Goal: Task Accomplishment & Management: Manage account settings

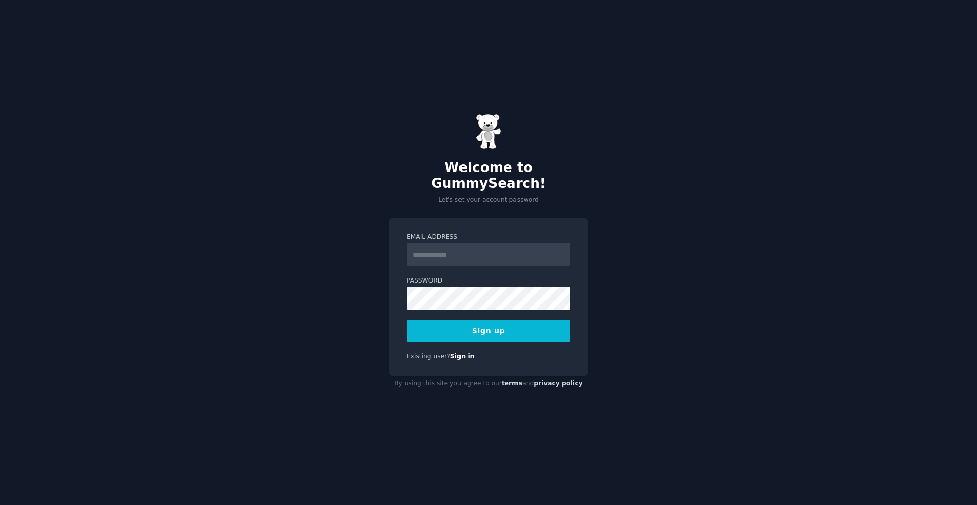
click at [512, 256] on input "Email Address" at bounding box center [488, 254] width 164 height 22
type input "**********"
click at [511, 276] on label "Password" at bounding box center [488, 280] width 164 height 9
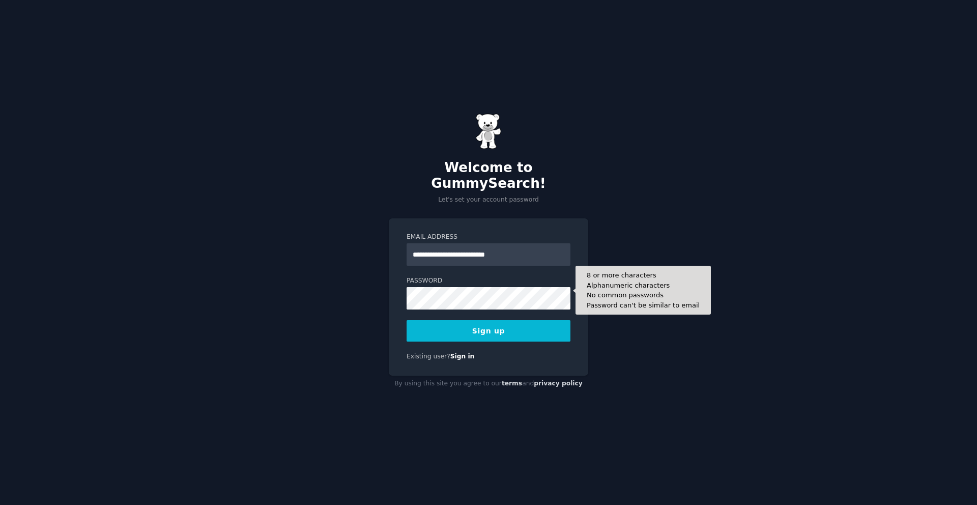
click at [507, 320] on button "Sign up" at bounding box center [488, 330] width 164 height 21
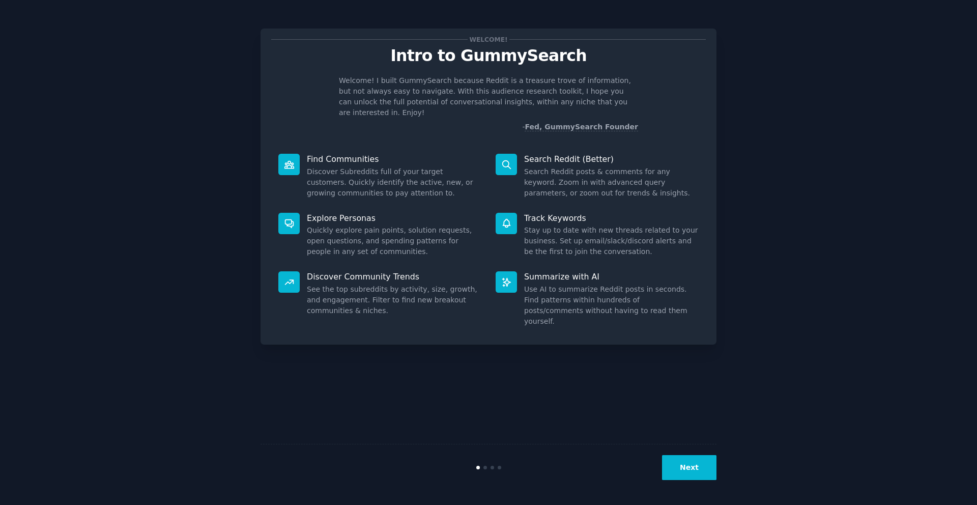
click at [690, 463] on button "Next" at bounding box center [689, 467] width 54 height 25
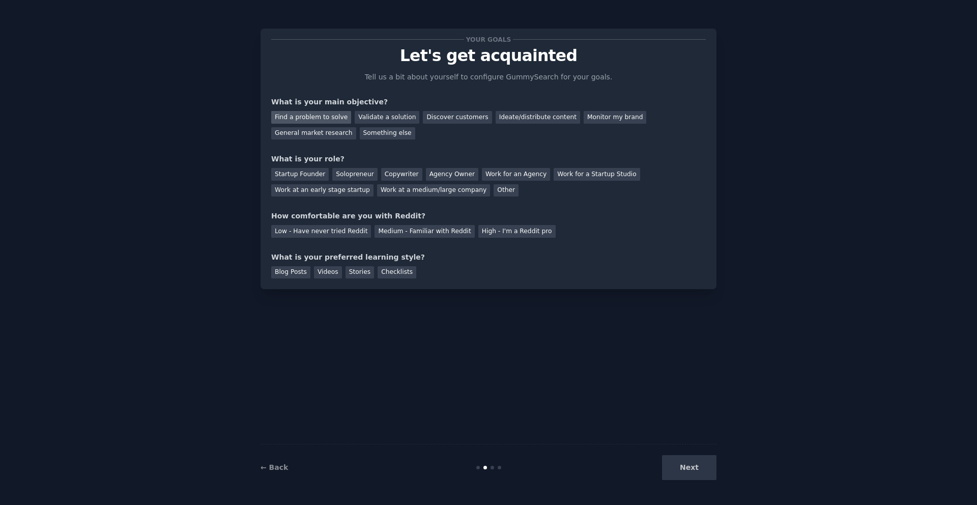
click at [337, 118] on div "Find a problem to solve" at bounding box center [311, 117] width 80 height 13
click at [465, 116] on div "Discover customers" at bounding box center [457, 117] width 69 height 13
click at [508, 116] on div "Ideate/distribute content" at bounding box center [537, 117] width 84 height 13
click at [320, 116] on div "Find a problem to solve" at bounding box center [311, 117] width 80 height 13
click at [517, 119] on div "Ideate/distribute content" at bounding box center [537, 117] width 84 height 13
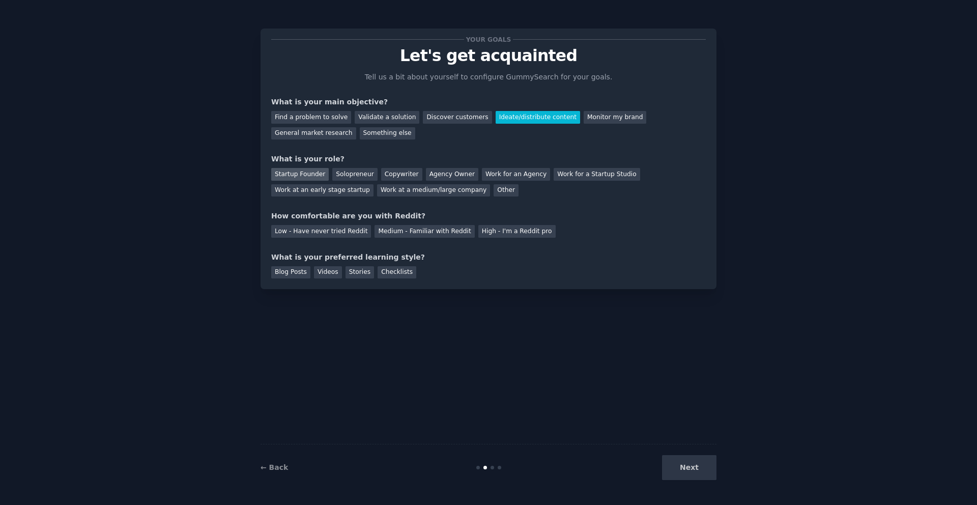
click at [322, 176] on div "Startup Founder" at bounding box center [299, 174] width 57 height 13
click at [408, 230] on div "Medium - Familiar with Reddit" at bounding box center [424, 231] width 100 height 13
click at [297, 275] on div "Blog Posts" at bounding box center [290, 272] width 39 height 13
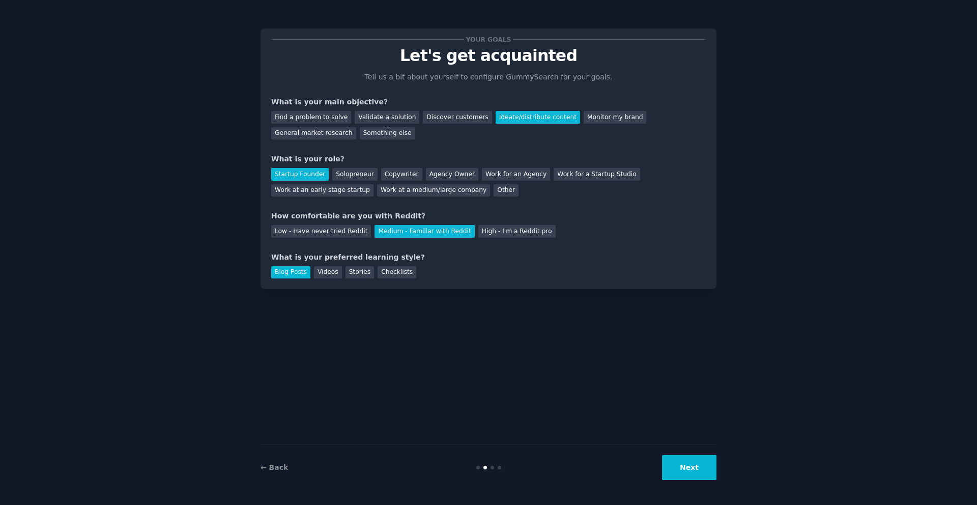
click at [713, 466] on button "Next" at bounding box center [689, 467] width 54 height 25
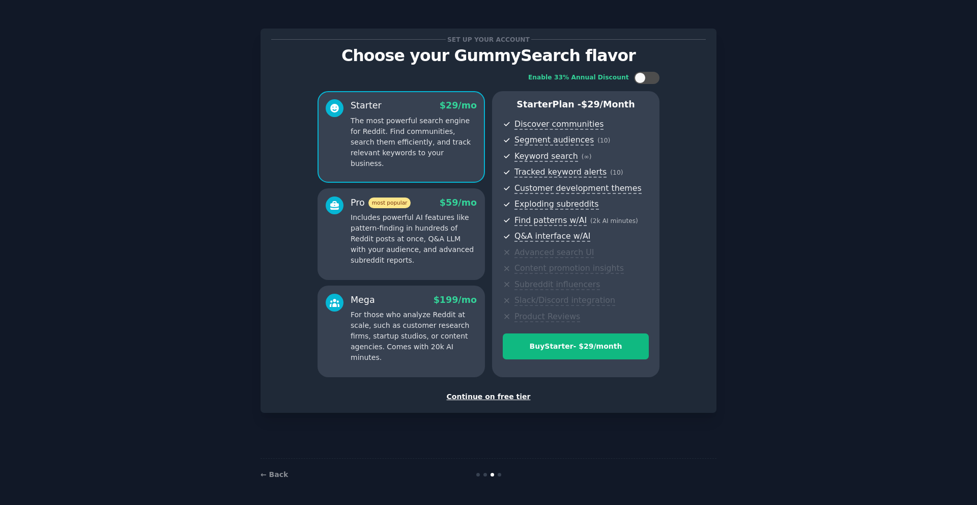
click at [509, 396] on div "Continue on free tier" at bounding box center [488, 396] width 434 height 11
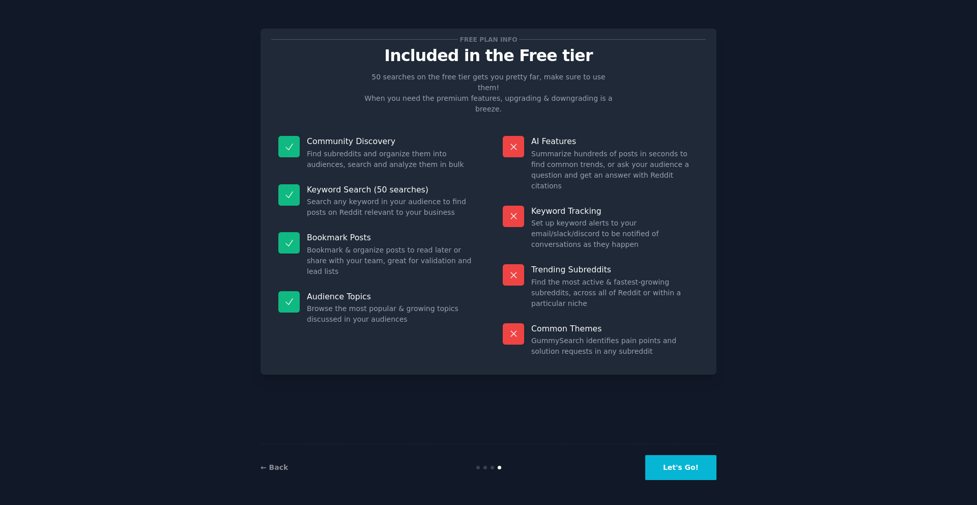
click at [680, 465] on button "Let's Go!" at bounding box center [680, 467] width 71 height 25
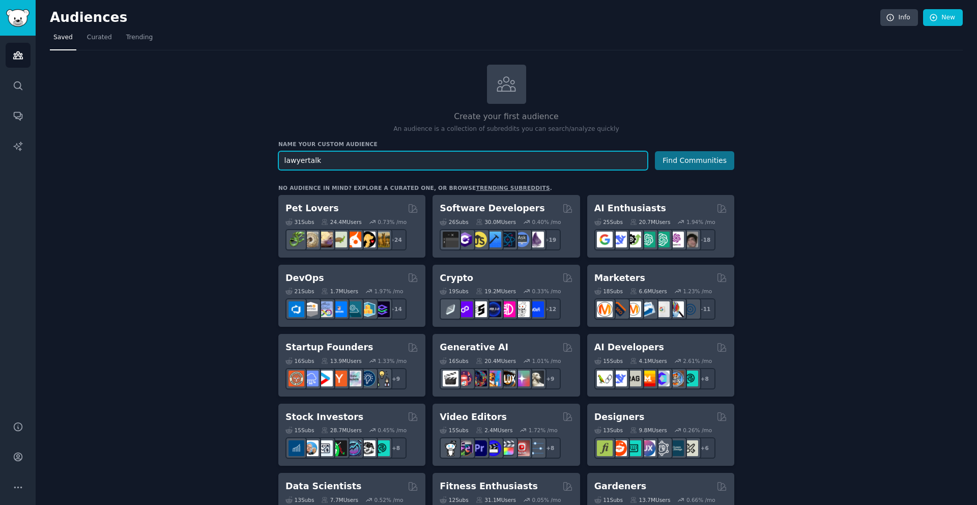
type input "lawyertalk"
click at [677, 161] on button "Find Communities" at bounding box center [694, 160] width 79 height 19
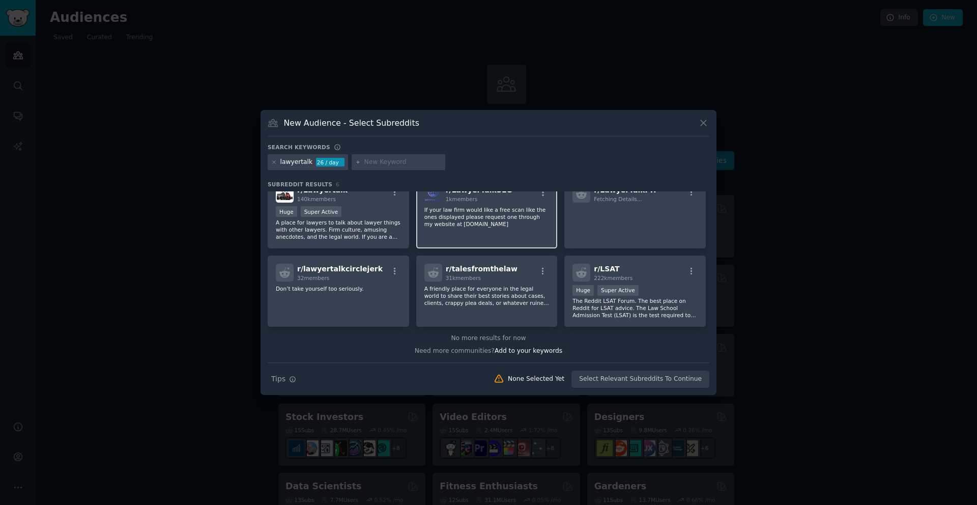
scroll to position [4, 0]
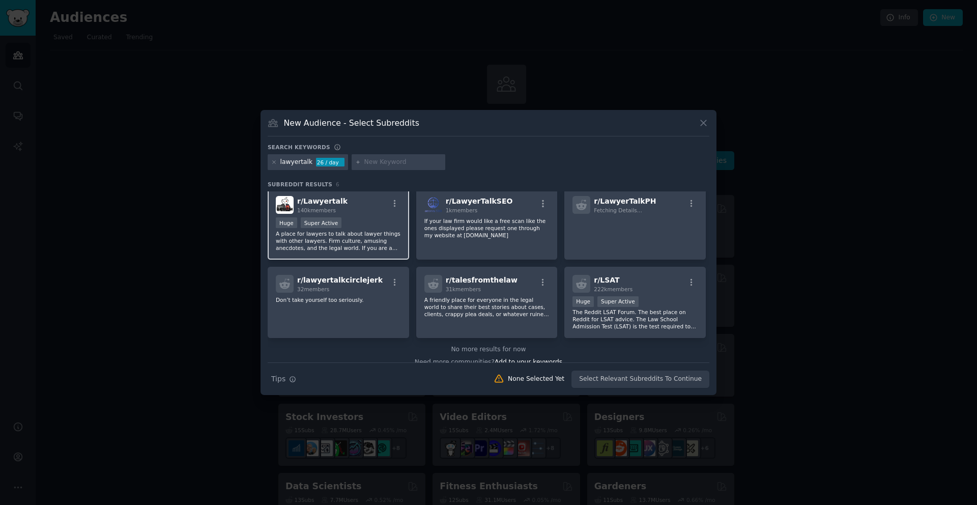
click at [379, 224] on div "Huge Super Active" at bounding box center [338, 223] width 125 height 13
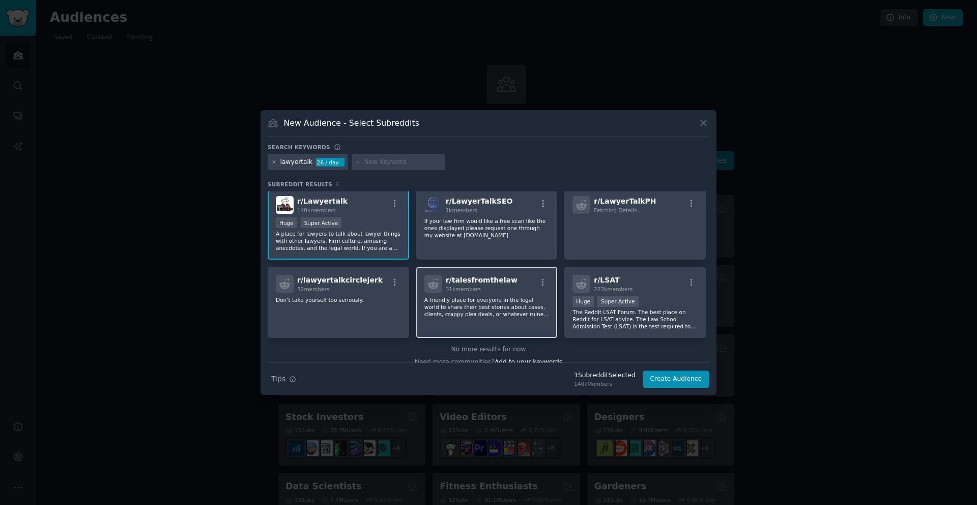
click at [496, 294] on div "r/ talesfromthelaw 31k members A friendly place for everyone in the legal world…" at bounding box center [486, 303] width 141 height 72
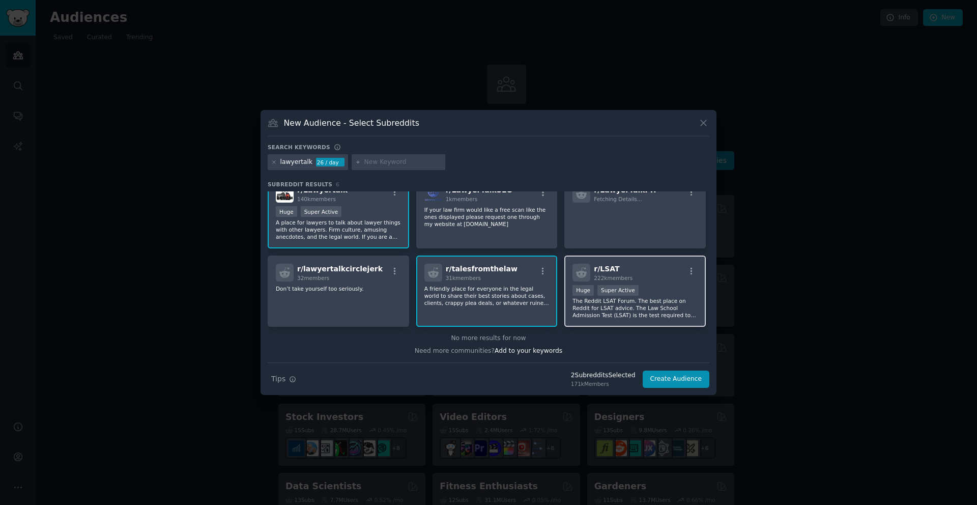
scroll to position [0, 0]
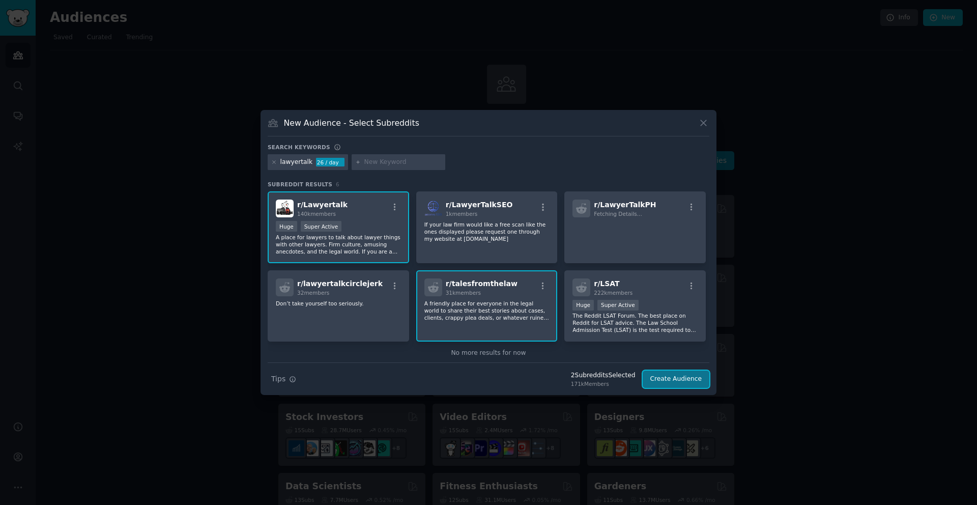
click at [673, 379] on button "Create Audience" at bounding box center [675, 378] width 67 height 17
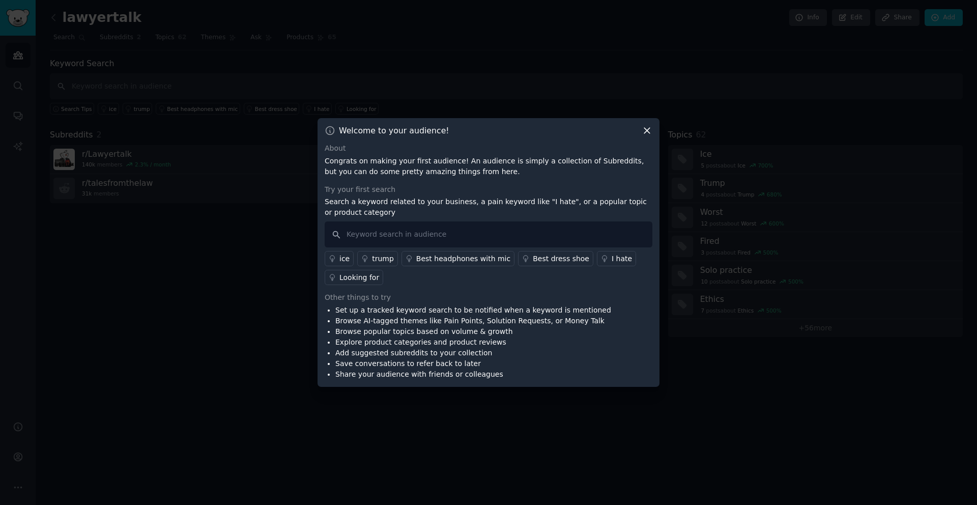
click at [645, 128] on icon at bounding box center [646, 130] width 11 height 11
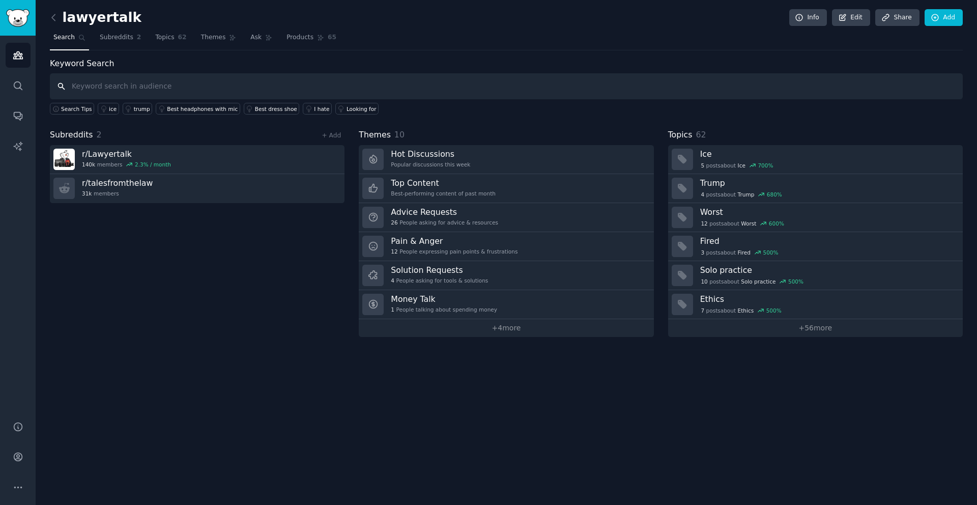
click at [439, 90] on input "text" at bounding box center [506, 86] width 912 height 26
type input "attorney"
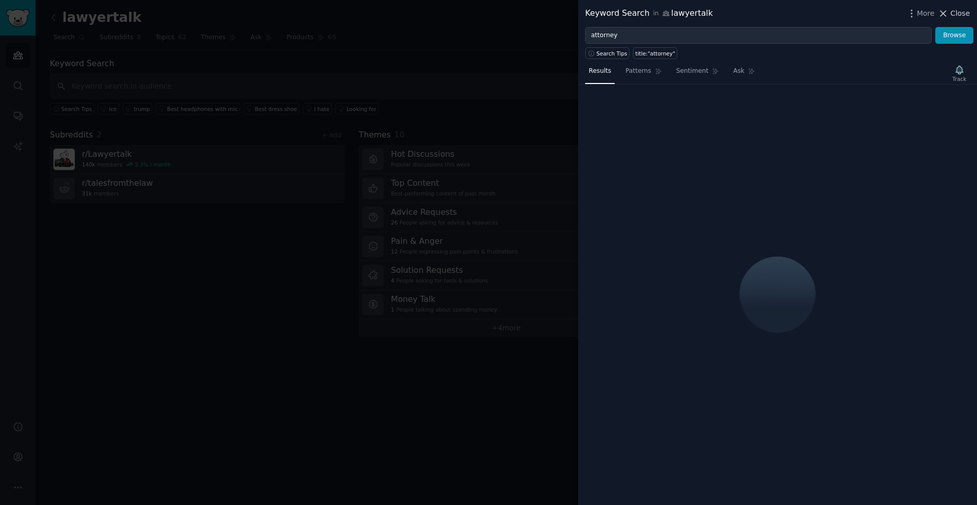
click at [955, 13] on span "Close" at bounding box center [959, 13] width 19 height 11
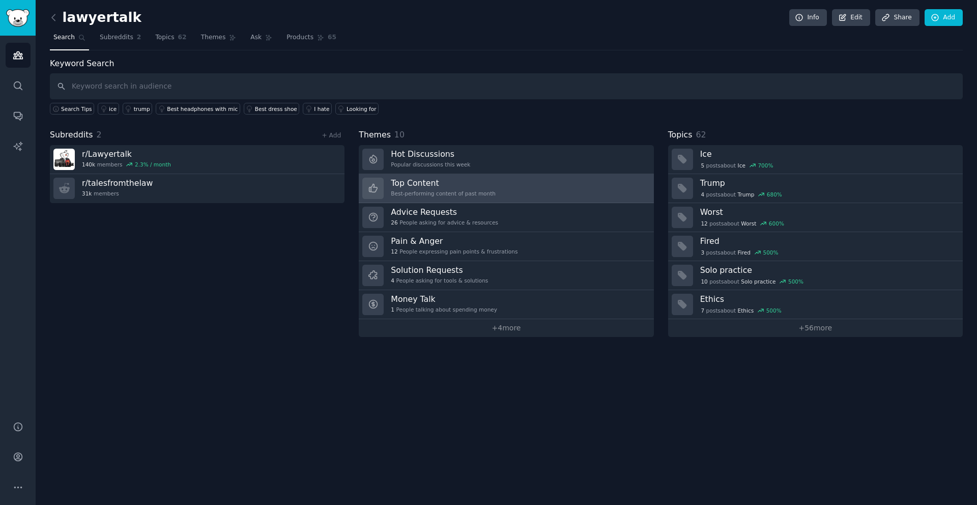
click at [540, 189] on link "Top Content Best-performing content of past month" at bounding box center [506, 188] width 294 height 29
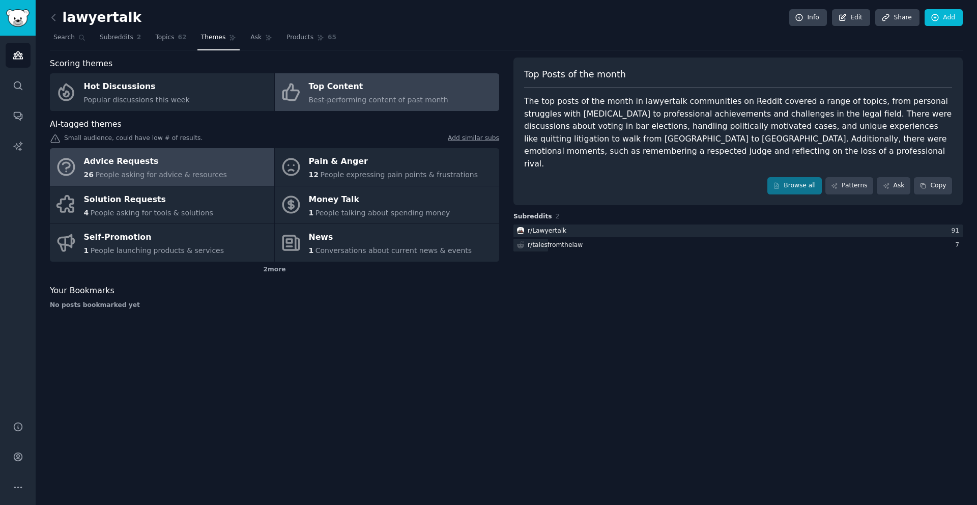
click at [216, 166] on link "Advice Requests 26 People asking for advice & resources" at bounding box center [162, 167] width 224 height 38
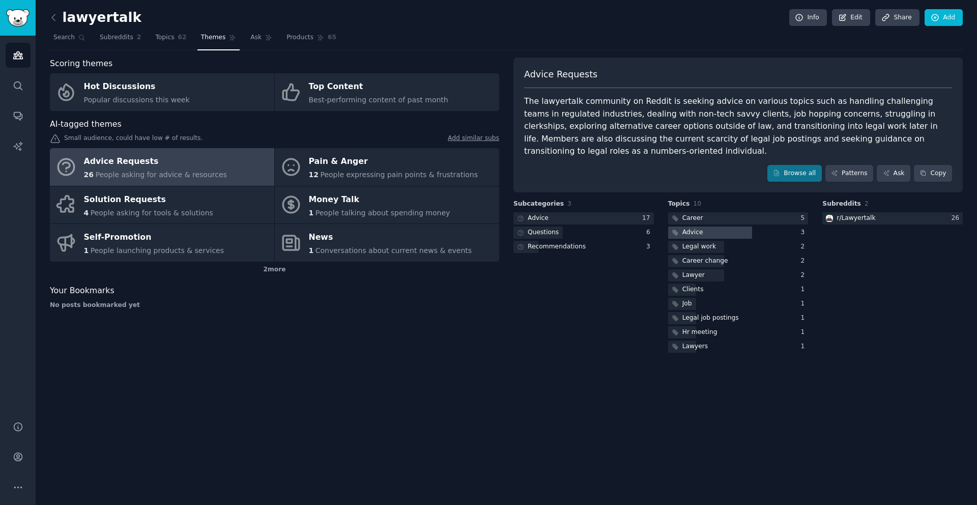
click at [725, 231] on div at bounding box center [710, 232] width 84 height 13
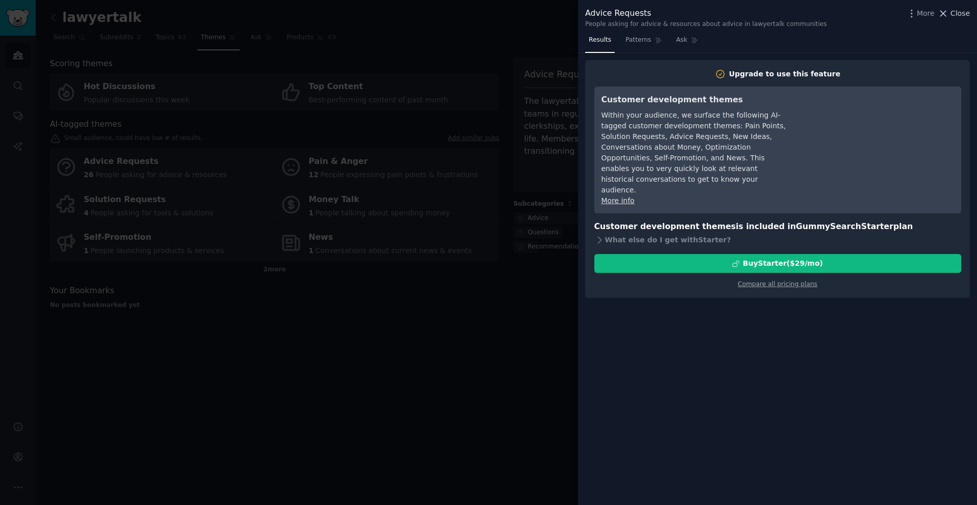
click at [965, 15] on span "Close" at bounding box center [959, 13] width 19 height 11
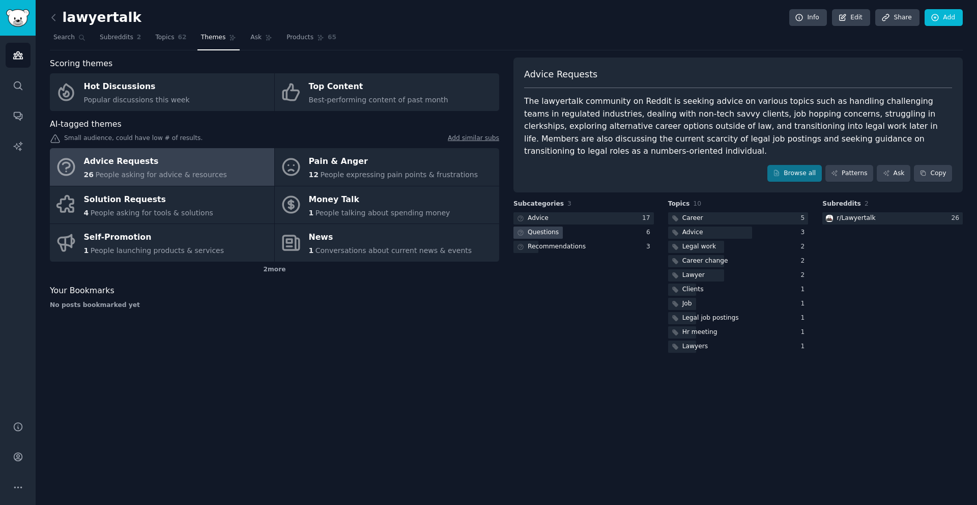
click at [624, 230] on div "Questions" at bounding box center [583, 232] width 140 height 13
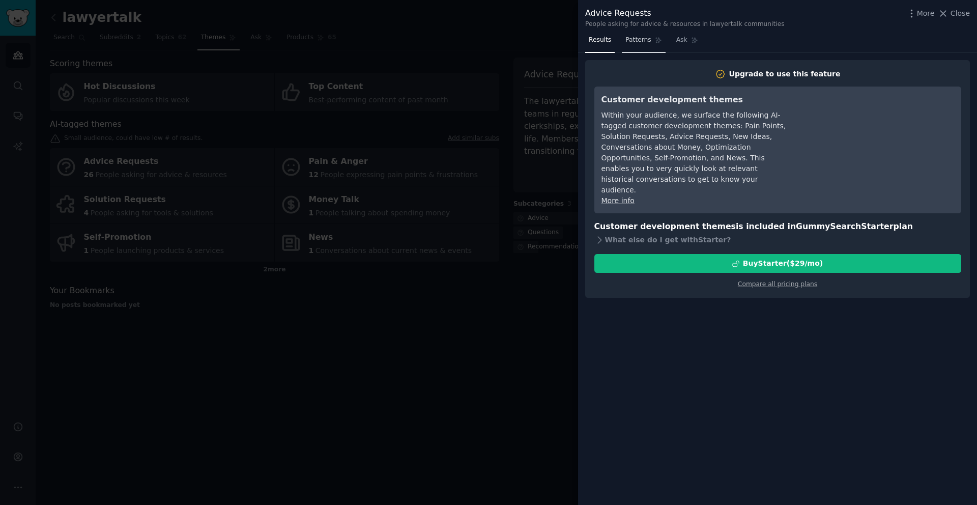
click at [647, 47] on link "Patterns" at bounding box center [643, 42] width 43 height 21
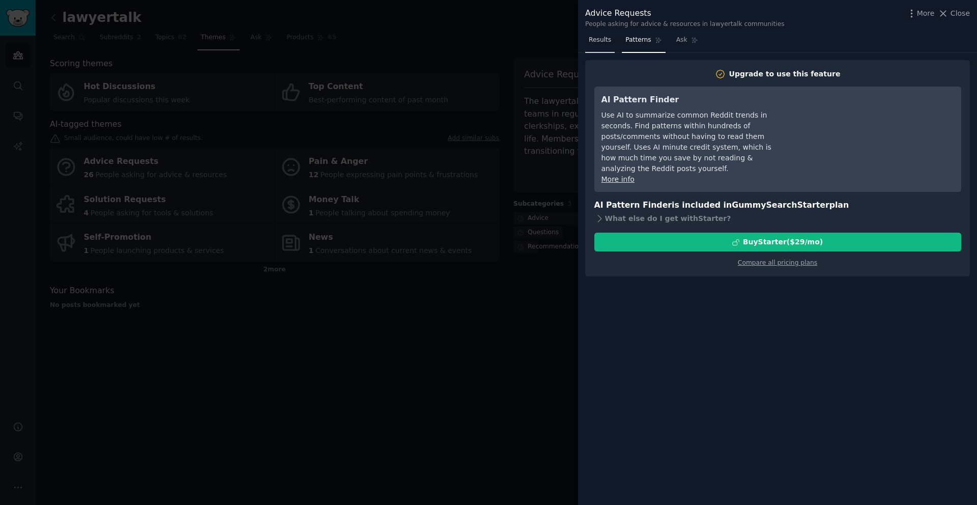
click at [607, 43] on span "Results" at bounding box center [599, 40] width 22 height 9
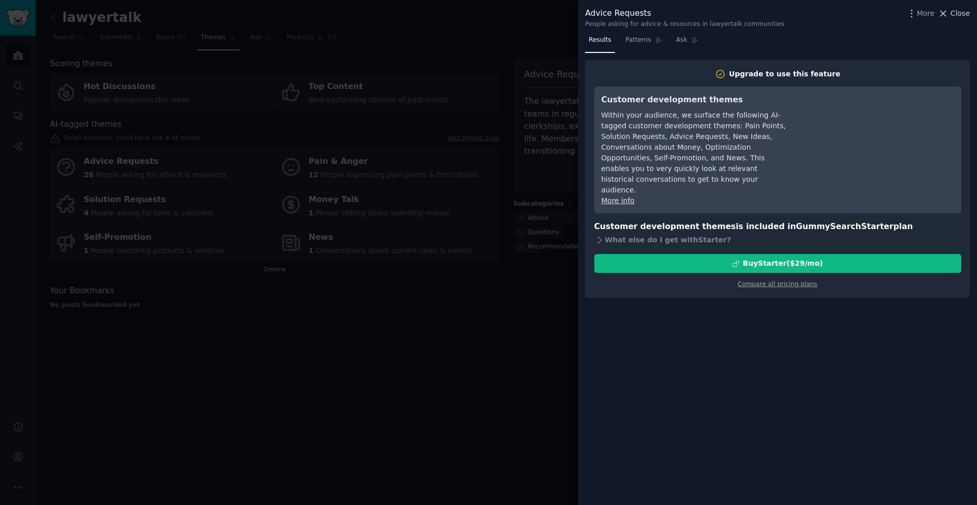
click at [959, 13] on span "Close" at bounding box center [959, 13] width 19 height 11
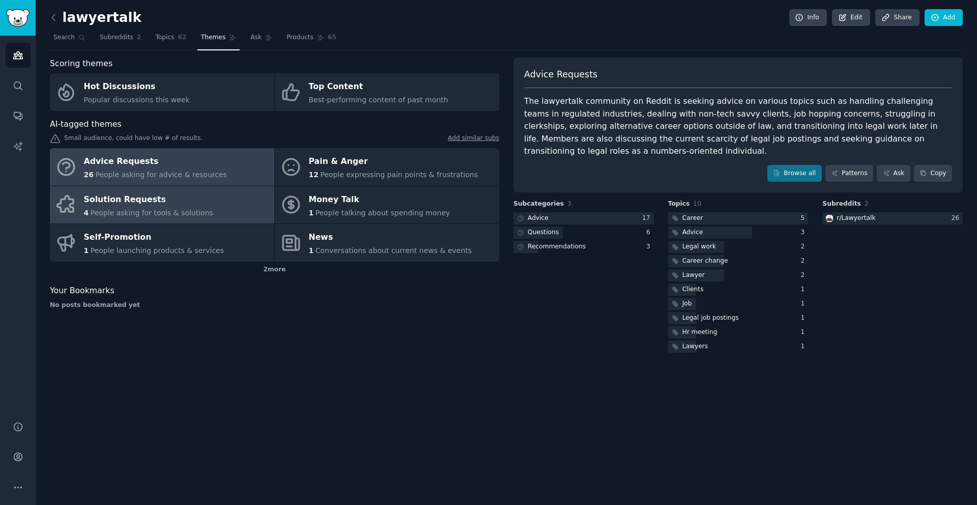
click at [188, 209] on span "People asking for tools & solutions" at bounding box center [152, 213] width 123 height 8
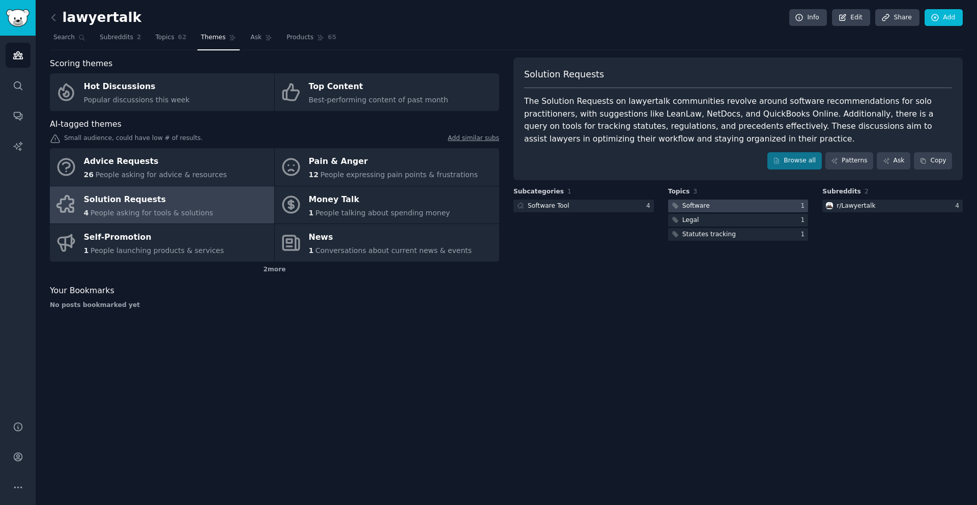
click at [721, 205] on div at bounding box center [738, 205] width 140 height 13
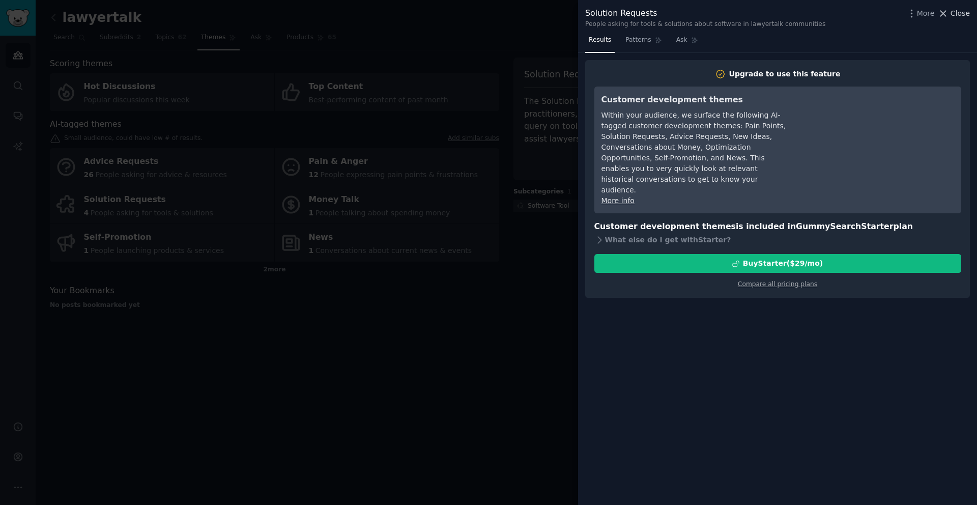
click at [948, 15] on icon at bounding box center [942, 13] width 11 height 11
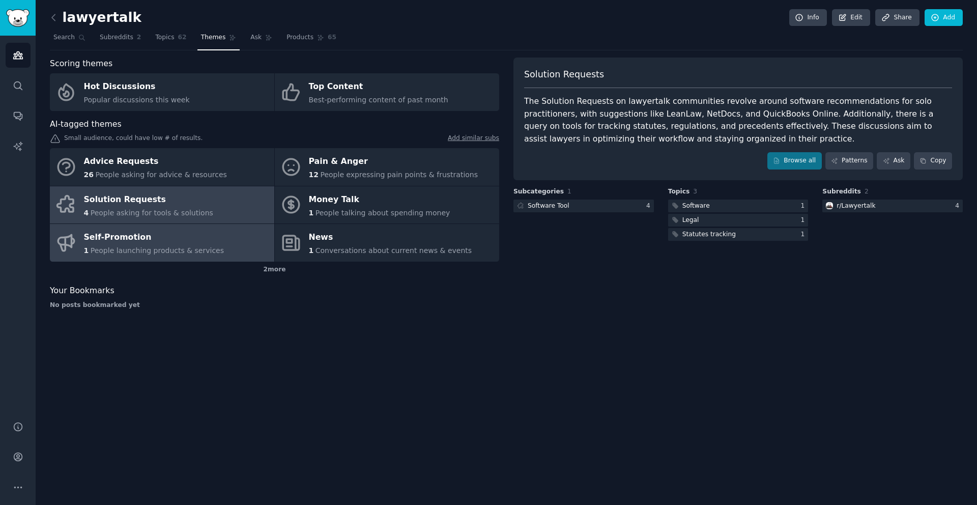
click at [221, 241] on link "Self-Promotion 1 People launching products & services" at bounding box center [162, 243] width 224 height 38
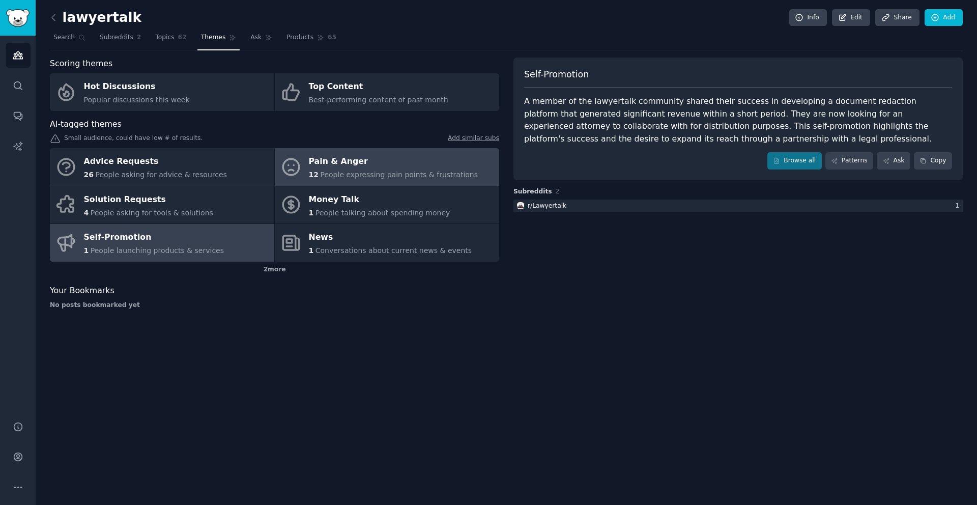
click at [356, 178] on span "People expressing pain points & frustrations" at bounding box center [399, 174] width 158 height 8
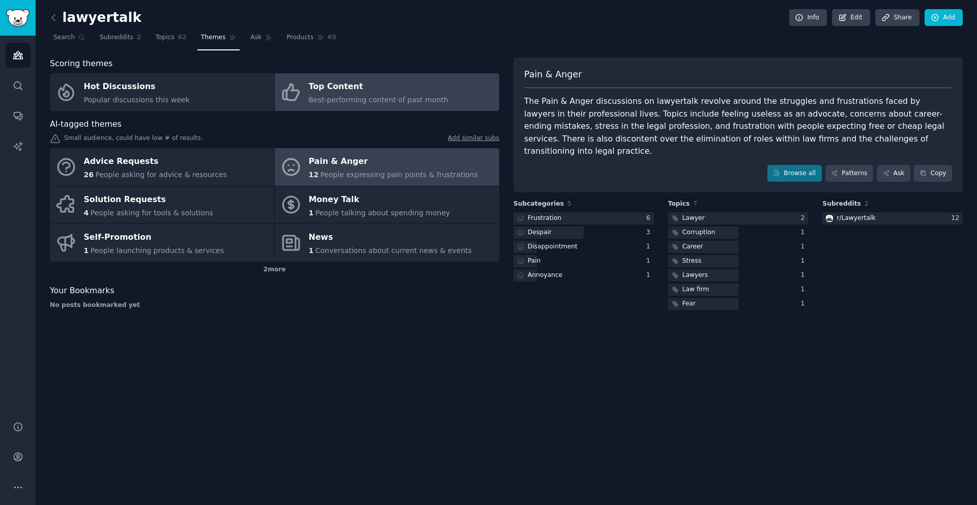
click at [330, 108] on link "Top Content Best-performing content of past month" at bounding box center [387, 92] width 224 height 38
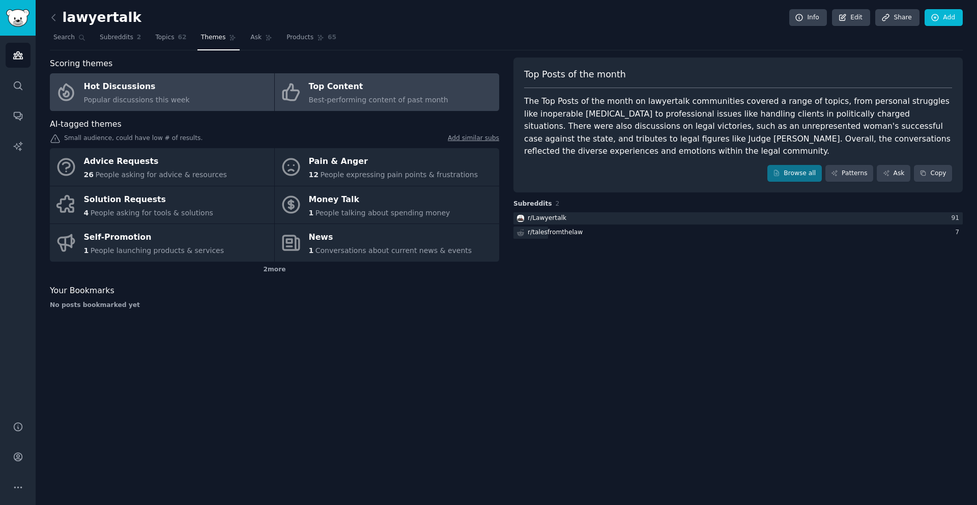
click at [208, 83] on link "Hot Discussions Popular discussions this week" at bounding box center [162, 92] width 224 height 38
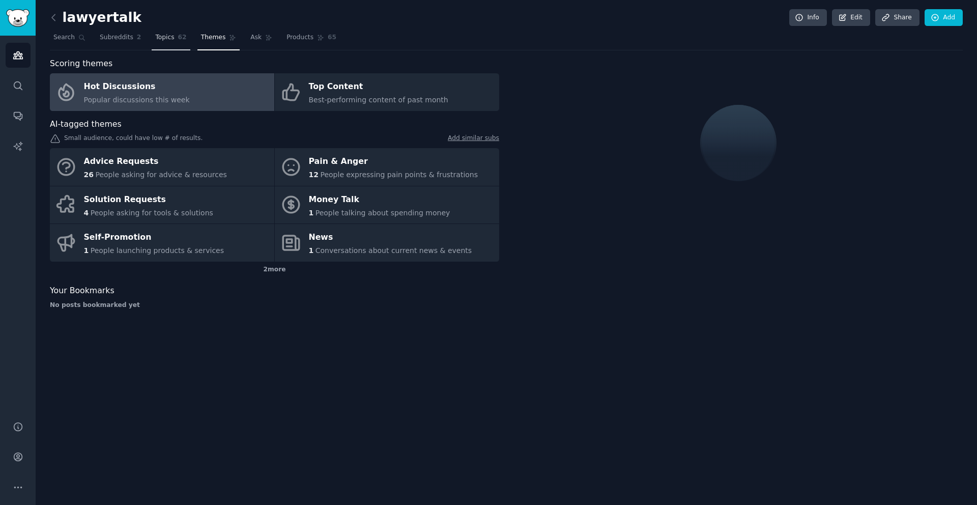
click at [174, 39] on link "Topics 62" at bounding box center [171, 40] width 38 height 21
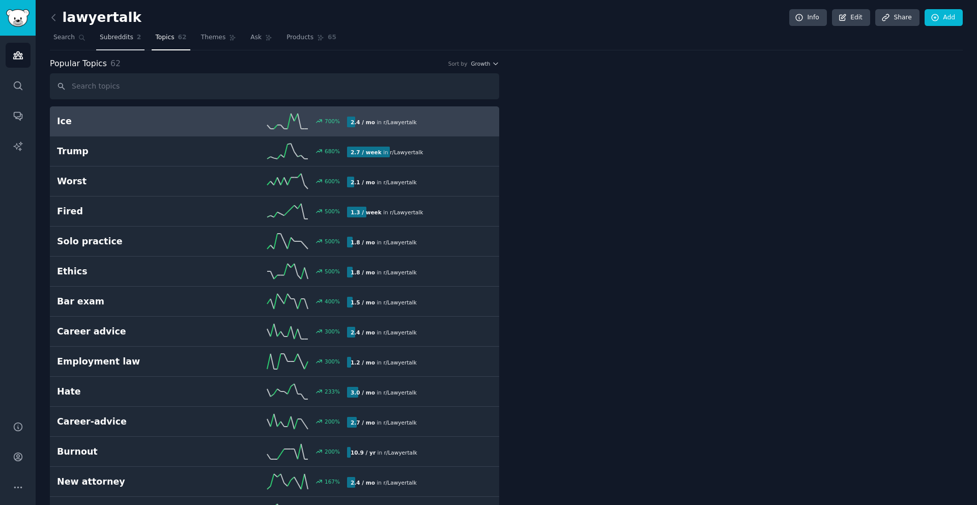
click at [131, 37] on span "Subreddits" at bounding box center [117, 37] width 34 height 9
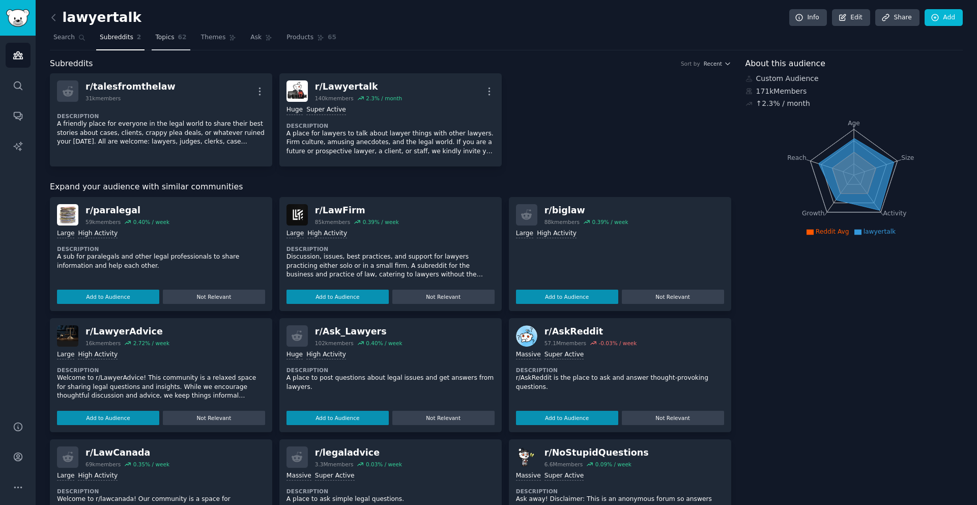
click at [177, 32] on link "Topics 62" at bounding box center [171, 40] width 38 height 21
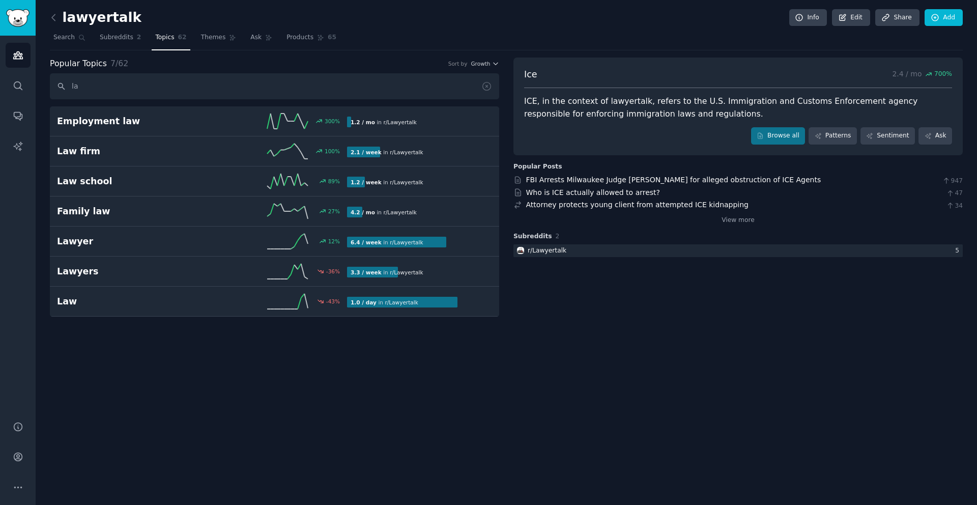
type input "l"
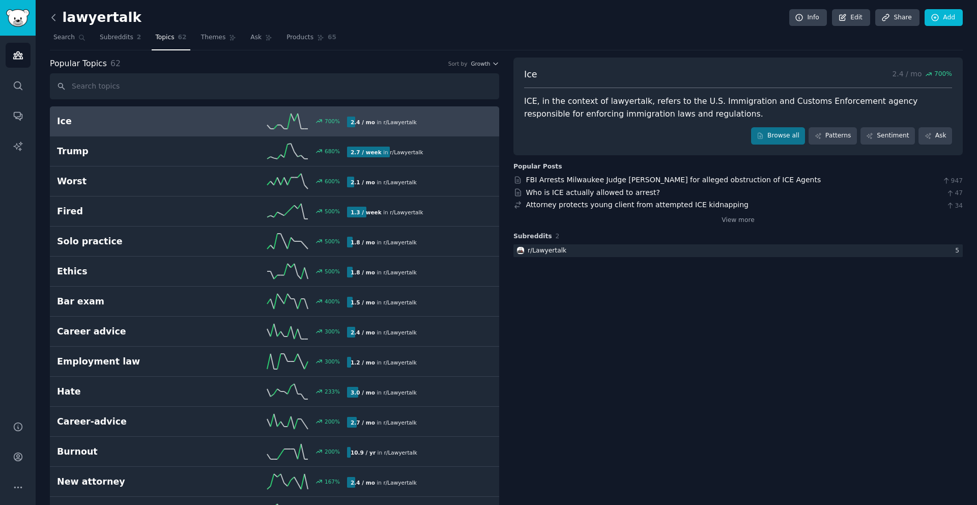
click at [55, 19] on icon at bounding box center [53, 17] width 11 height 11
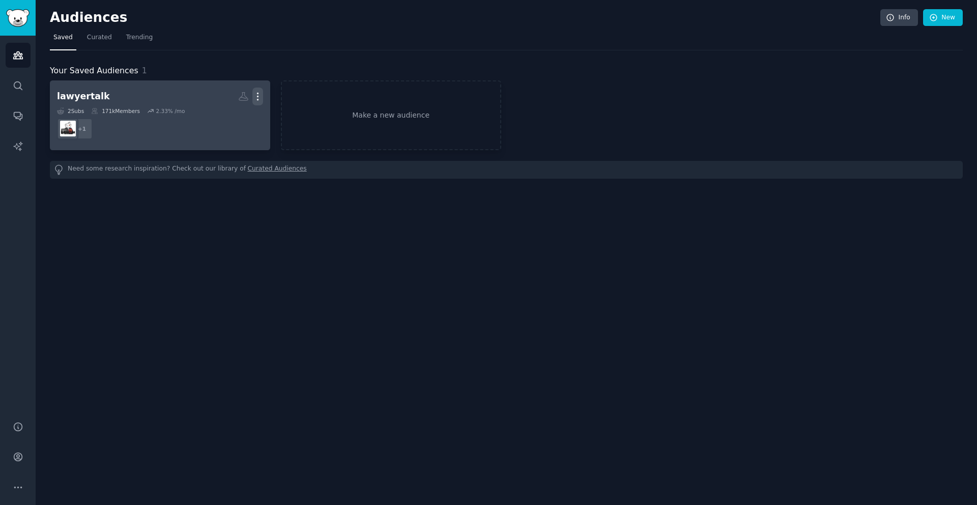
click at [258, 95] on icon "button" at bounding box center [257, 96] width 11 height 11
click at [152, 111] on icon at bounding box center [150, 110] width 7 height 7
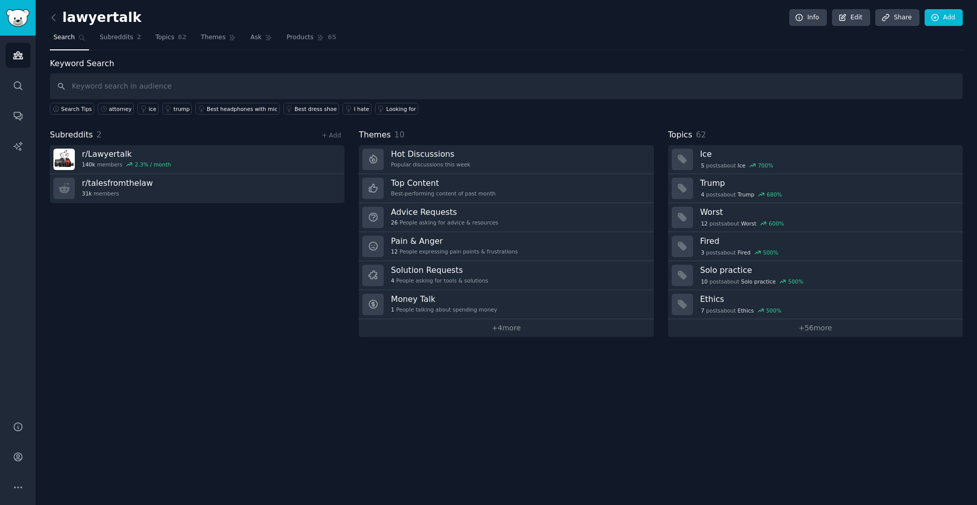
click at [324, 139] on div "+ Add" at bounding box center [331, 135] width 26 height 11
click at [333, 133] on link "+ Add" at bounding box center [330, 135] width 19 height 7
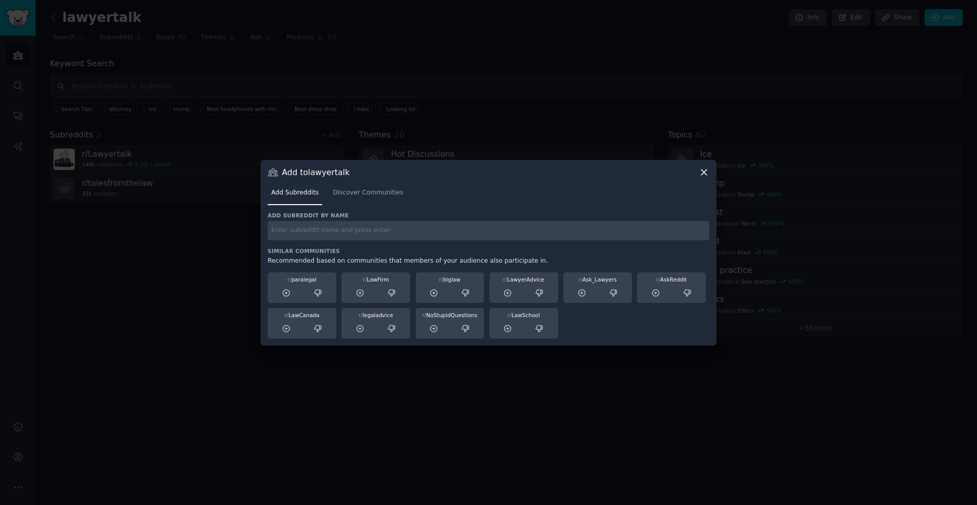
click at [339, 224] on input "text" at bounding box center [488, 231] width 441 height 20
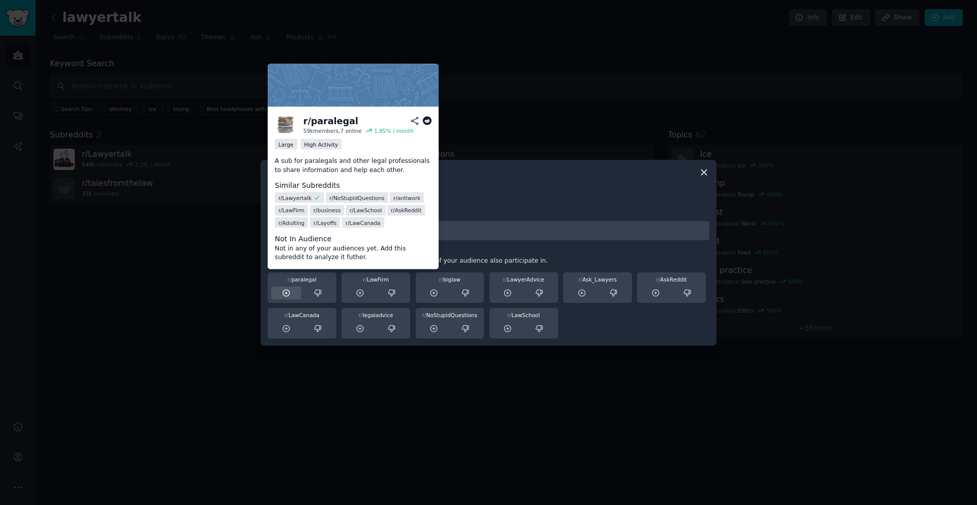
click at [291, 296] on div at bounding box center [286, 292] width 30 height 13
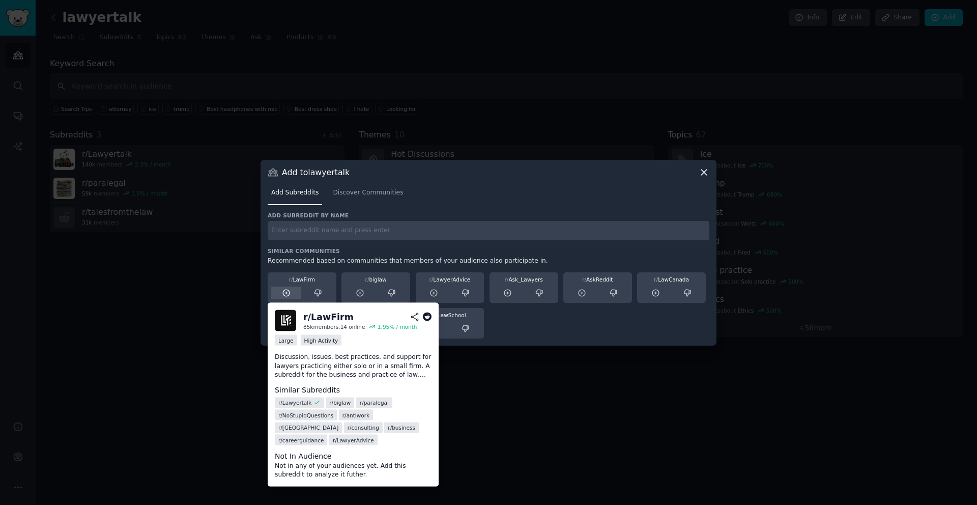
click at [288, 298] on div at bounding box center [286, 292] width 30 height 13
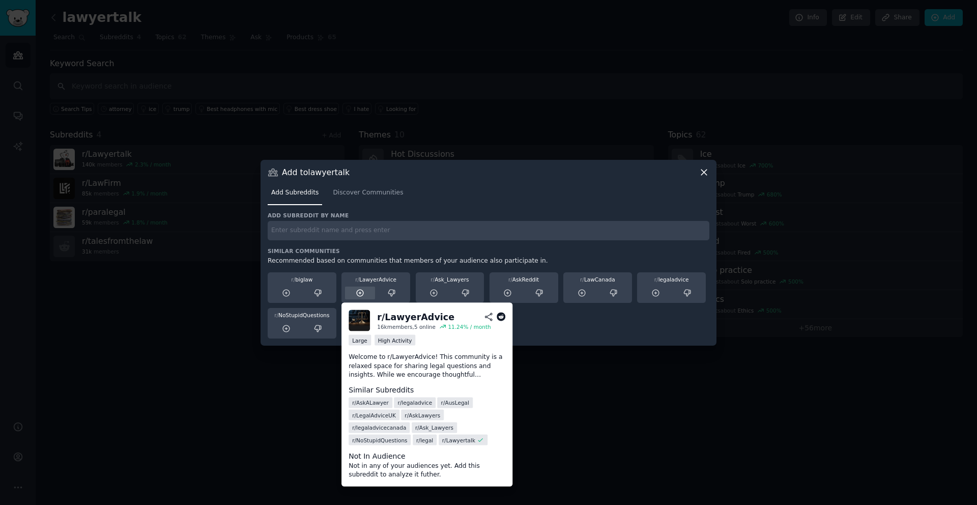
click at [362, 292] on icon at bounding box center [360, 292] width 9 height 9
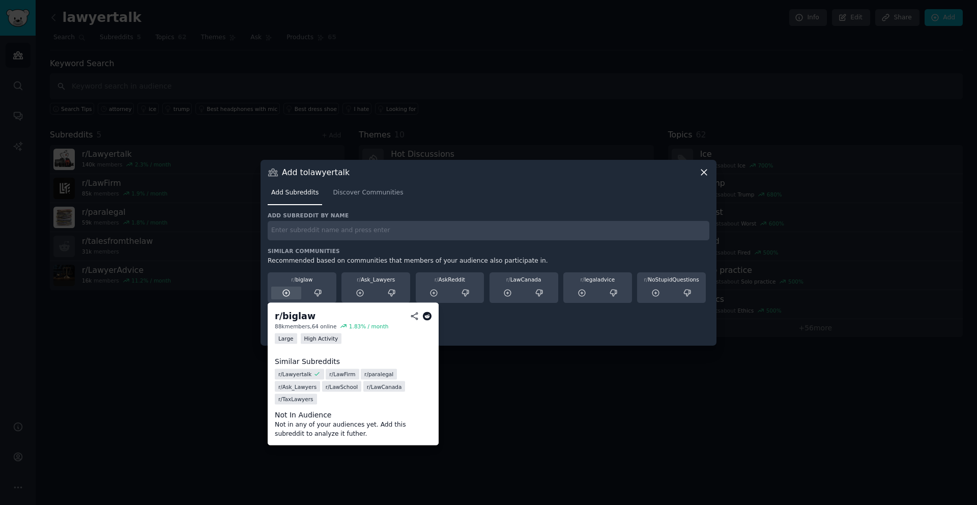
click at [285, 298] on div at bounding box center [286, 292] width 30 height 13
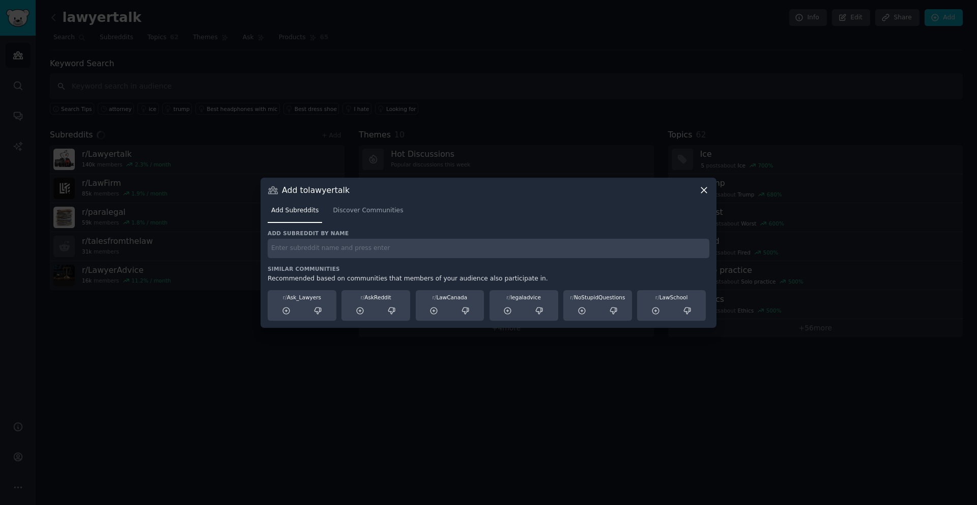
click at [313, 248] on input "text" at bounding box center [488, 249] width 441 height 20
type input "smalllaw"
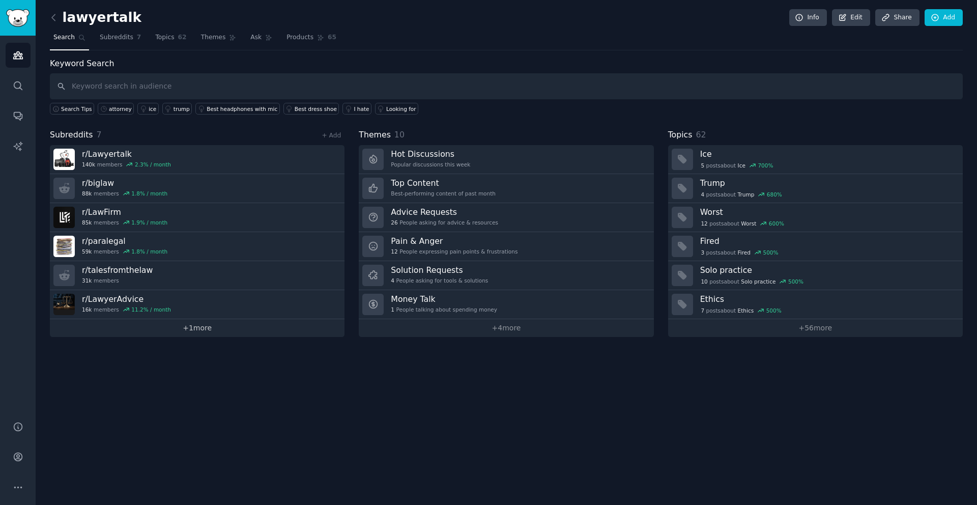
click at [196, 332] on link "+ 1 more" at bounding box center [197, 328] width 294 height 18
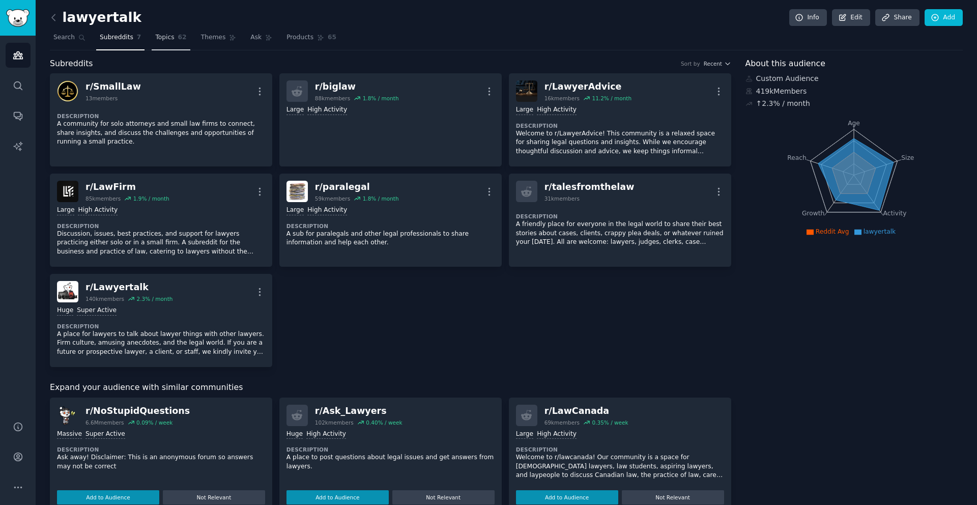
click at [164, 34] on span "Topics" at bounding box center [164, 37] width 19 height 9
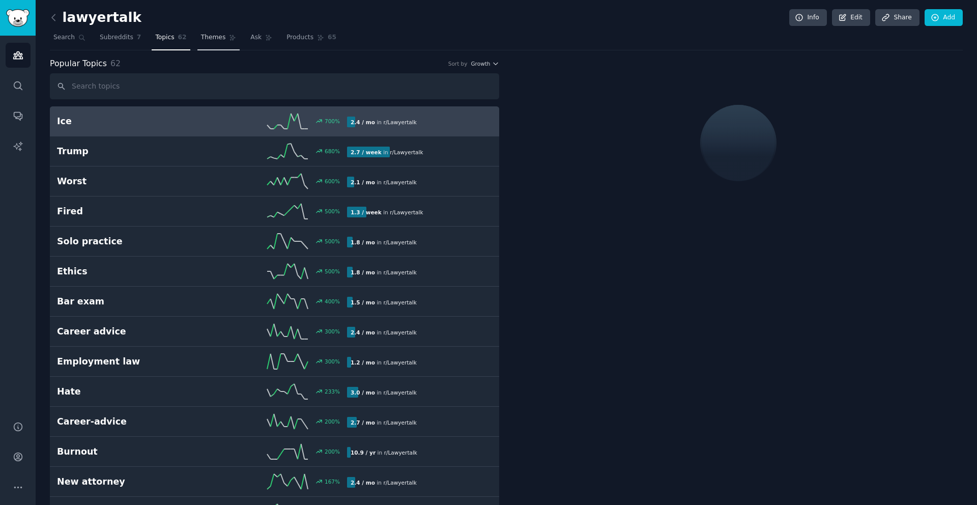
click at [215, 32] on link "Themes" at bounding box center [218, 40] width 43 height 21
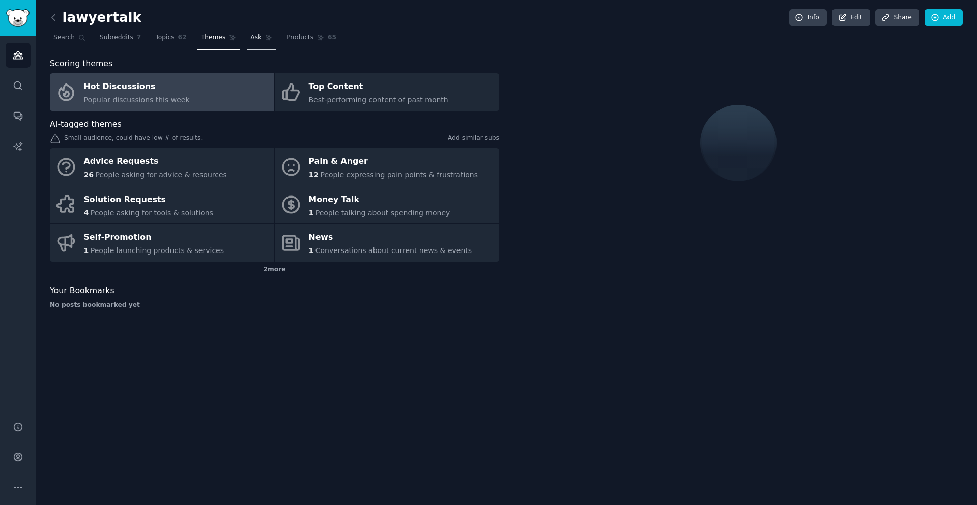
click at [266, 36] on icon at bounding box center [269, 38] width 6 height 6
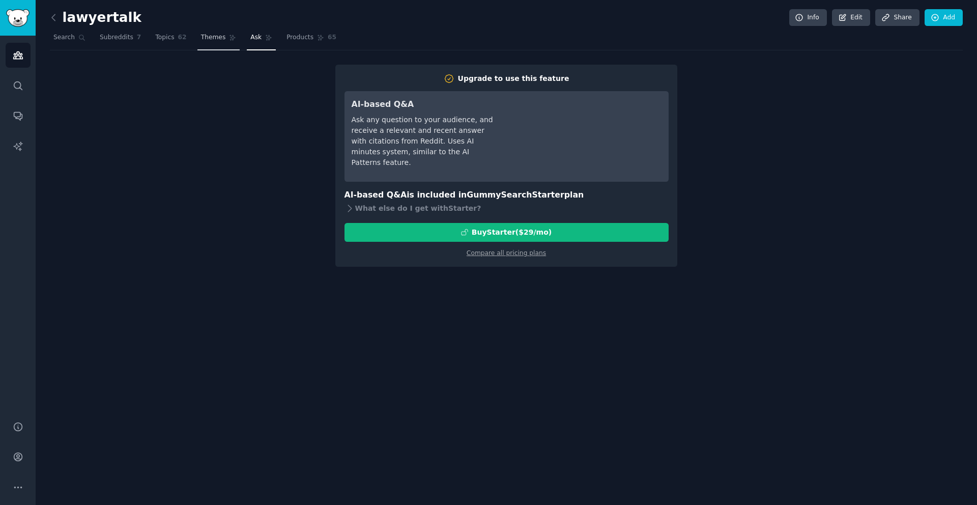
click at [224, 38] on link "Themes" at bounding box center [218, 40] width 43 height 21
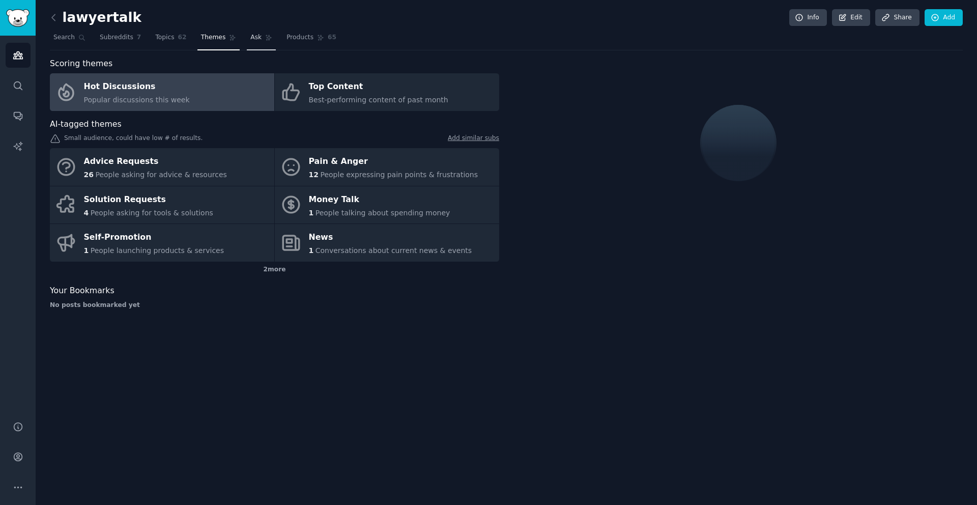
click at [252, 35] on span "Ask" at bounding box center [255, 37] width 11 height 9
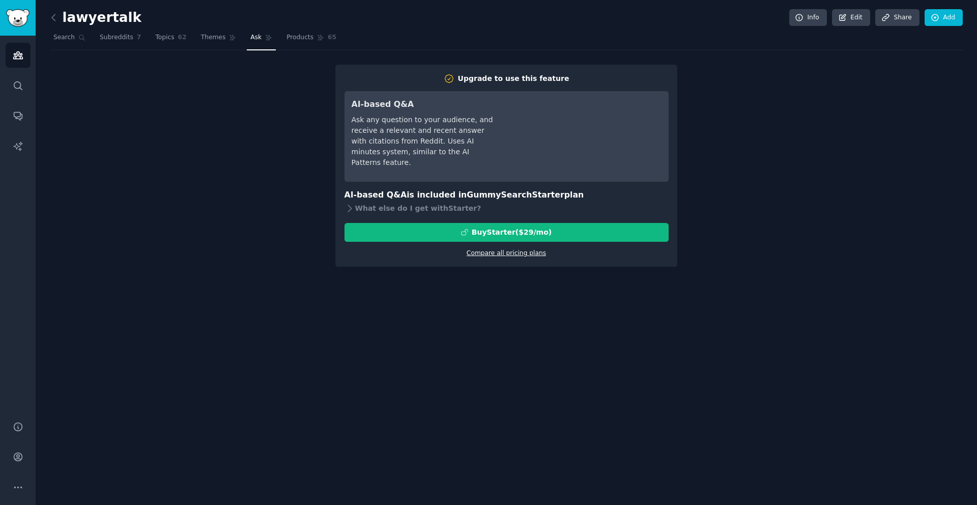
click at [492, 255] on link "Compare all pricing plans" at bounding box center [505, 252] width 79 height 7
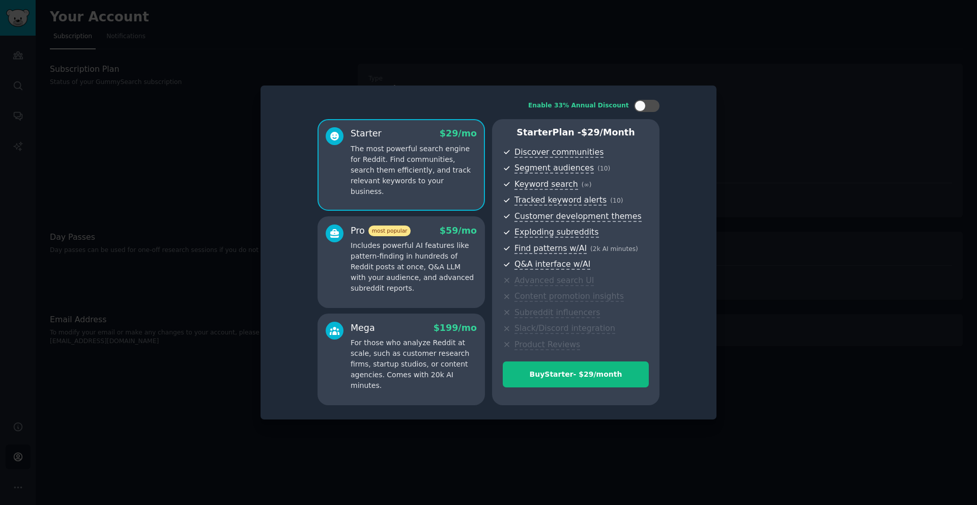
click at [445, 245] on p "Includes powerful AI features like pattern-finding in hundreds of Reddit posts …" at bounding box center [413, 266] width 126 height 53
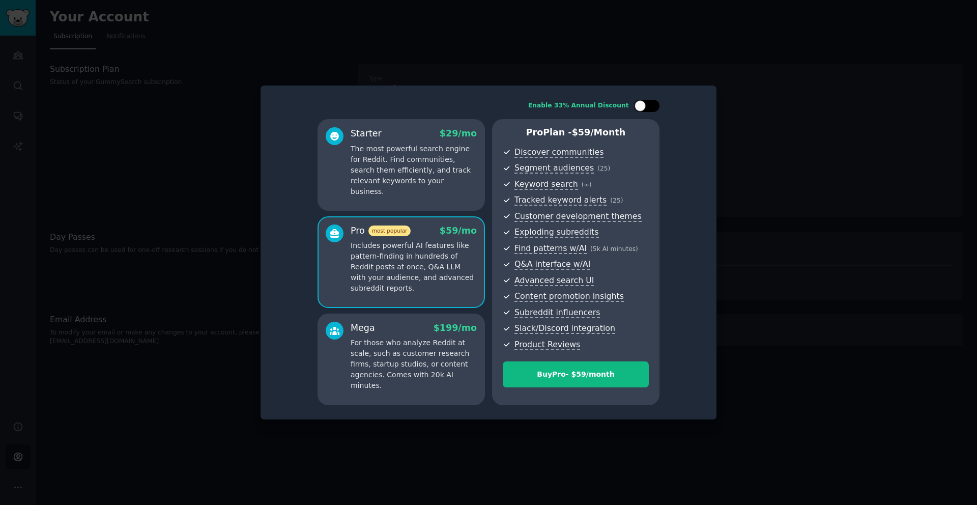
click at [645, 109] on div at bounding box center [646, 106] width 25 height 12
click at [645, 106] on div at bounding box center [646, 106] width 25 height 12
checkbox input "false"
click at [470, 150] on p "The most powerful search engine for Reddit. Find communities, search them effic…" at bounding box center [413, 169] width 126 height 53
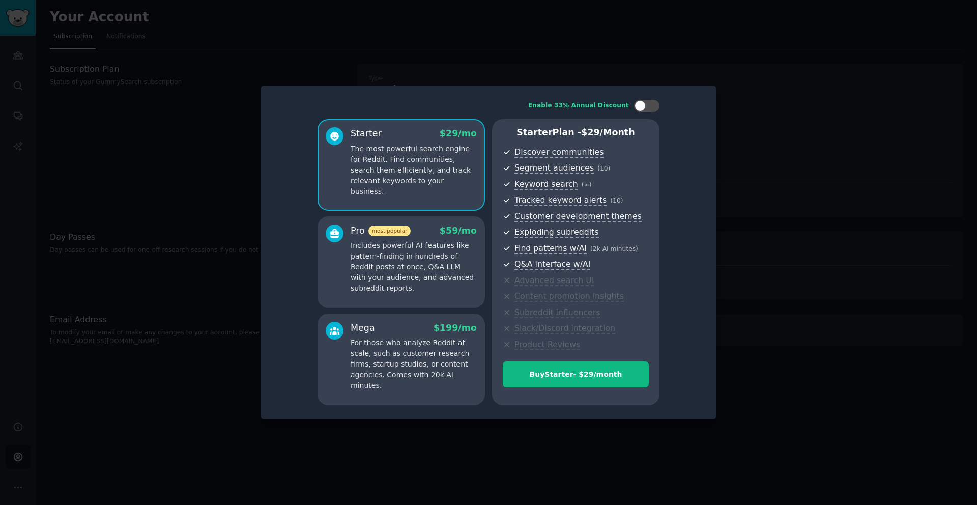
click at [474, 240] on p "Includes powerful AI features like pattern-finding in hundreds of Reddit posts …" at bounding box center [413, 266] width 126 height 53
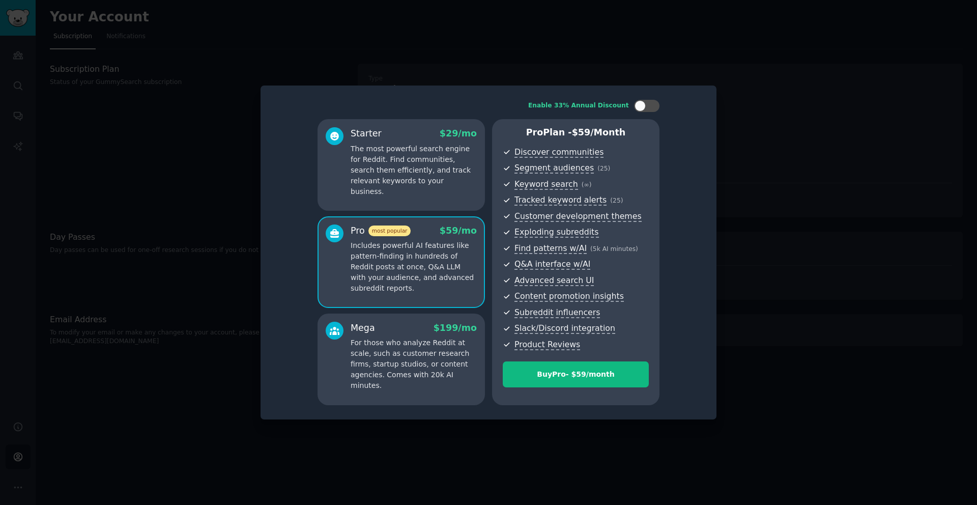
click at [456, 159] on p "The most powerful search engine for Reddit. Find communities, search them effic…" at bounding box center [413, 169] width 126 height 53
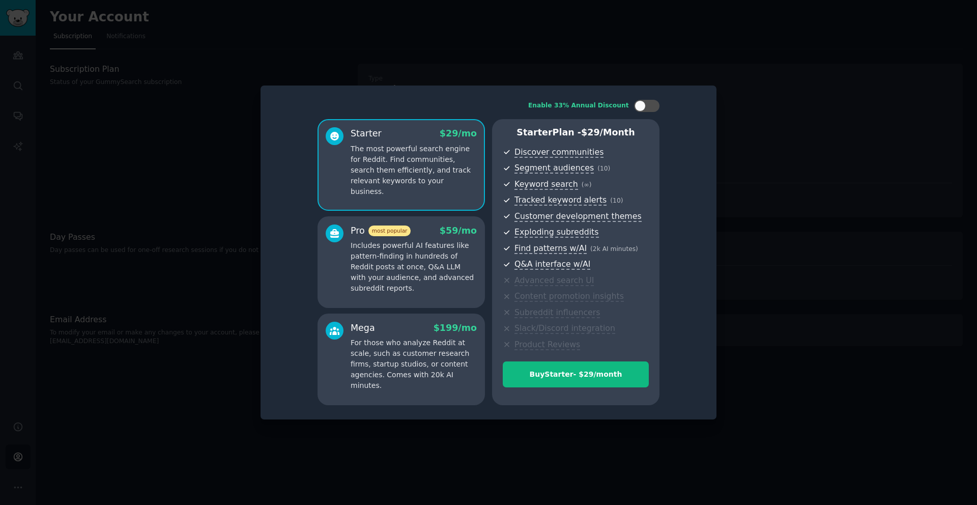
click at [757, 146] on div at bounding box center [488, 252] width 977 height 505
